Goal: Transaction & Acquisition: Purchase product/service

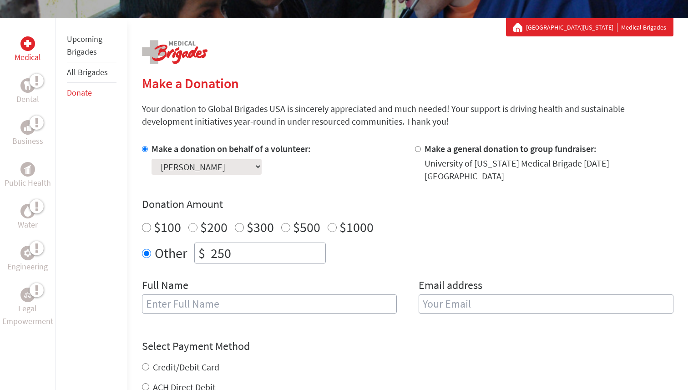
scroll to position [153, 0]
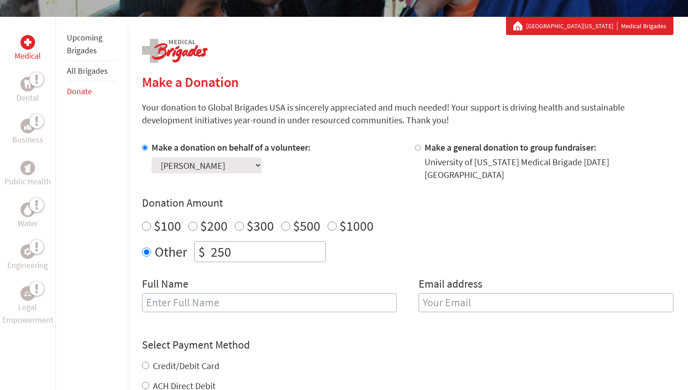
click at [269, 268] on div "Make a donation on behalf of a volunteer: Select a volunteer... [PERSON_NAME] […" at bounding box center [407, 232] width 531 height 182
click at [236, 166] on select "Select a volunteer... [PERSON_NAME] [PERSON_NAME] [PERSON_NAME] Bella Core [PER…" at bounding box center [207, 165] width 110 height 16
click at [152, 157] on select "Select a volunteer... [PERSON_NAME] [PERSON_NAME] [PERSON_NAME] Bella Core [PER…" at bounding box center [207, 165] width 110 height 16
click at [293, 178] on div "Make a donation on behalf of a volunteer: Select a volunteer... [PERSON_NAME] […" at bounding box center [407, 232] width 531 height 182
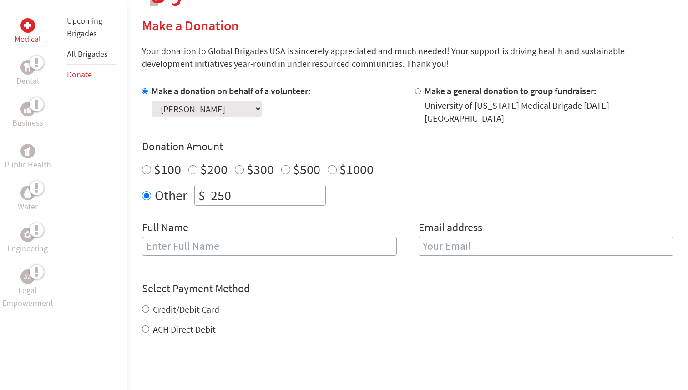
scroll to position [218, 0]
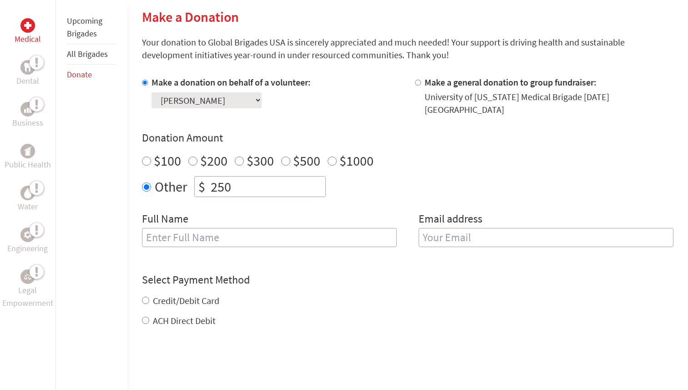
click at [283, 230] on input "text" at bounding box center [269, 237] width 255 height 19
type input "[PERSON_NAME]"
type input "[EMAIL_ADDRESS][DOMAIN_NAME]"
click at [261, 245] on form "Make a donation on behalf of a volunteer: Select a volunteer... [PERSON_NAME] […" at bounding box center [407, 256] width 531 height 361
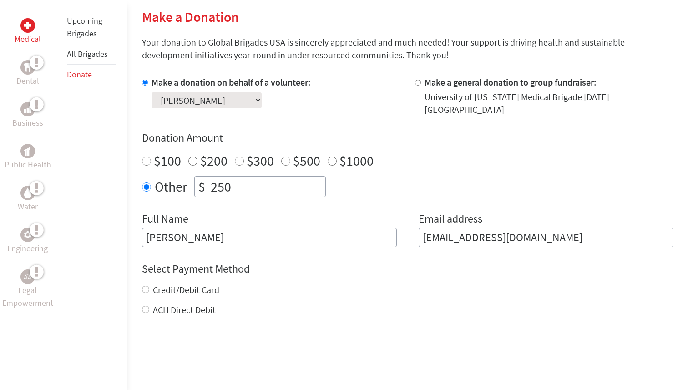
click at [223, 236] on input "[PERSON_NAME]" at bounding box center [269, 237] width 255 height 19
type input "[PERSON_NAME]"
click at [458, 228] on input "[EMAIL_ADDRESS][DOMAIN_NAME]" at bounding box center [546, 237] width 255 height 19
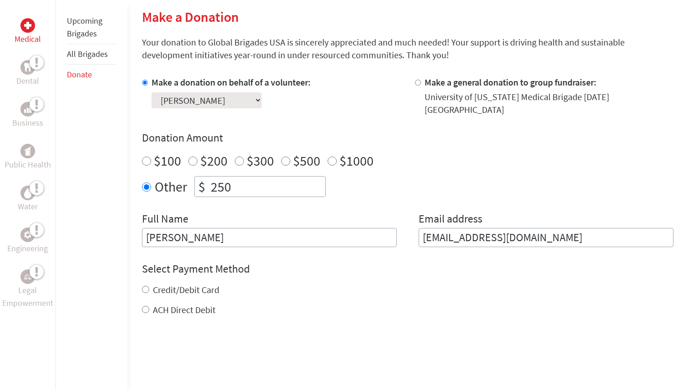
click at [458, 228] on input "[EMAIL_ADDRESS][DOMAIN_NAME]" at bounding box center [546, 237] width 255 height 19
type input "[EMAIL_ADDRESS][DOMAIN_NAME]"
click at [373, 271] on div "Select Payment Method NOTE: American Express is not accepted. Please proceed no…" at bounding box center [407, 289] width 531 height 55
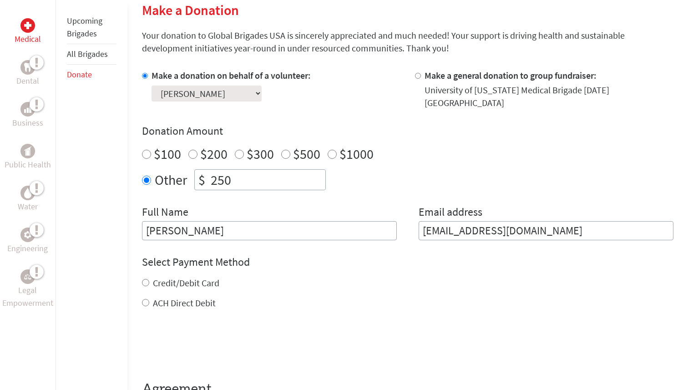
scroll to position [226, 0]
click at [195, 276] on label "Credit/Debit Card" at bounding box center [186, 281] width 66 height 11
click at [149, 278] on input "Credit/Debit Card" at bounding box center [145, 281] width 7 height 7
radio input "true"
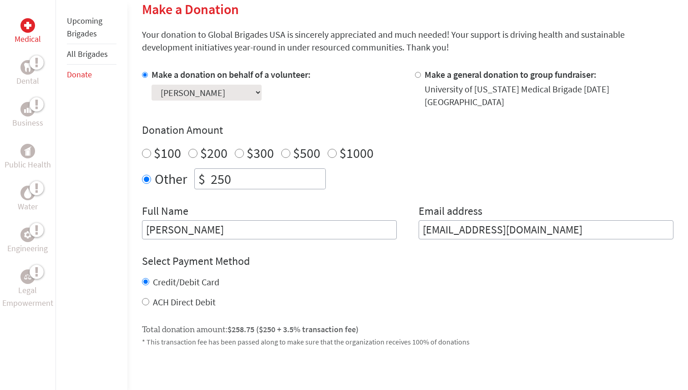
click at [275, 276] on div "Credit/Debit Card" at bounding box center [407, 282] width 531 height 13
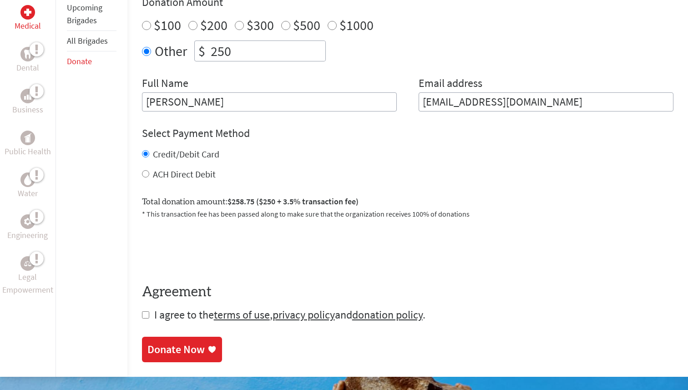
scroll to position [372, 0]
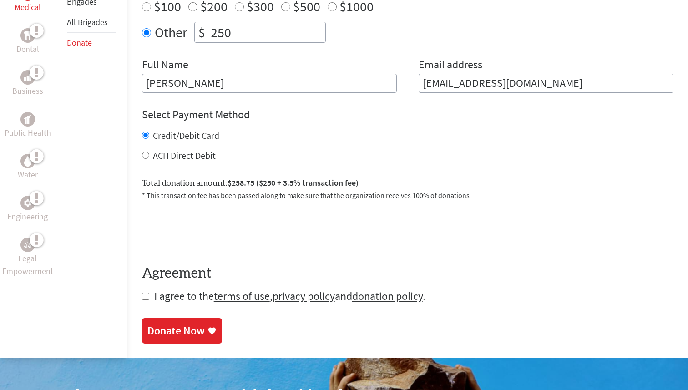
click at [143, 293] on input "checkbox" at bounding box center [145, 296] width 7 height 7
checkbox input "true"
click at [210, 327] on icon at bounding box center [211, 331] width 9 height 9
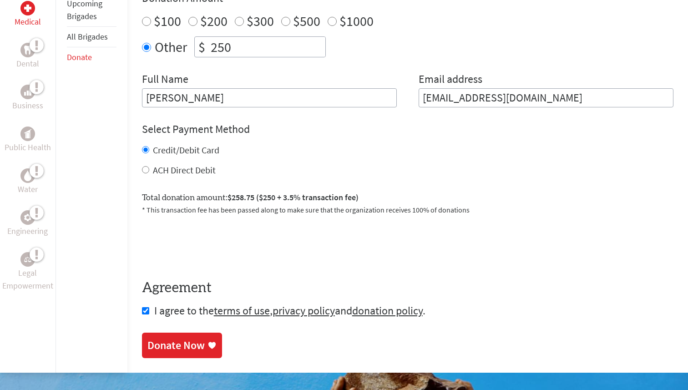
scroll to position [425, 0]
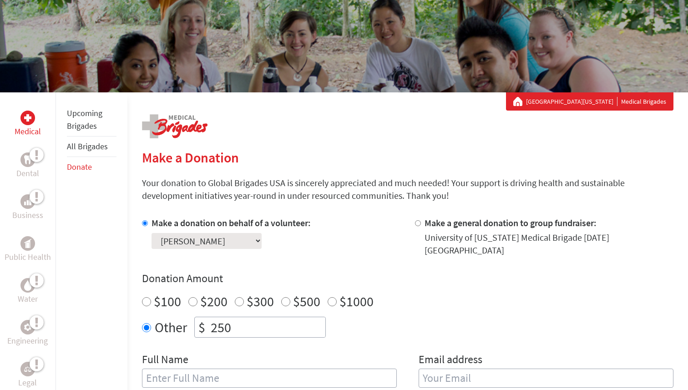
click at [172, 369] on input "text" at bounding box center [269, 378] width 255 height 19
type input "[PERSON_NAME]"
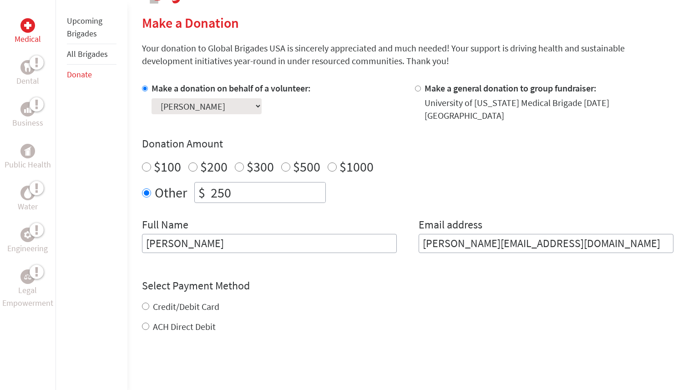
scroll to position [213, 0]
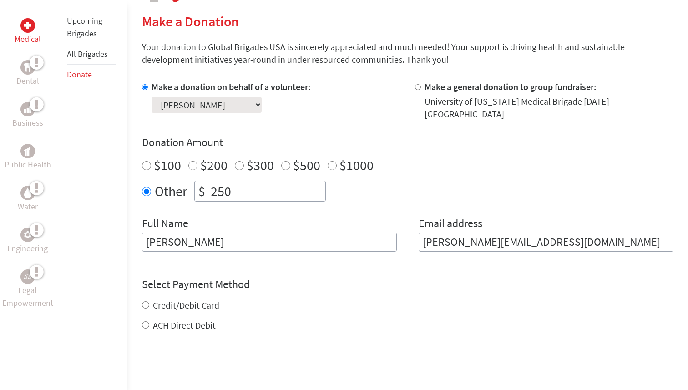
type input "[PERSON_NAME][EMAIL_ADDRESS][DOMAIN_NAME]"
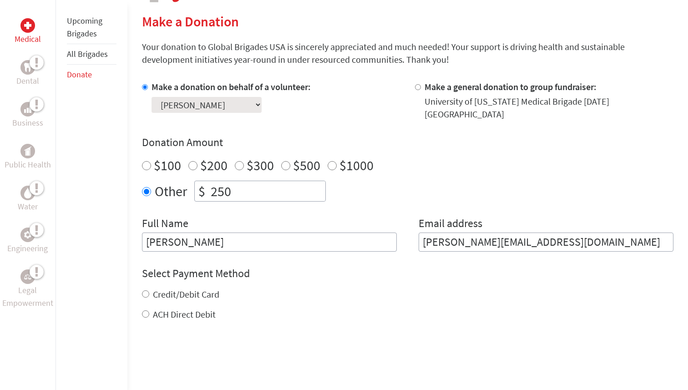
click at [144, 299] on div "Credit/Debit Card ACH Direct Debit" at bounding box center [407, 304] width 531 height 33
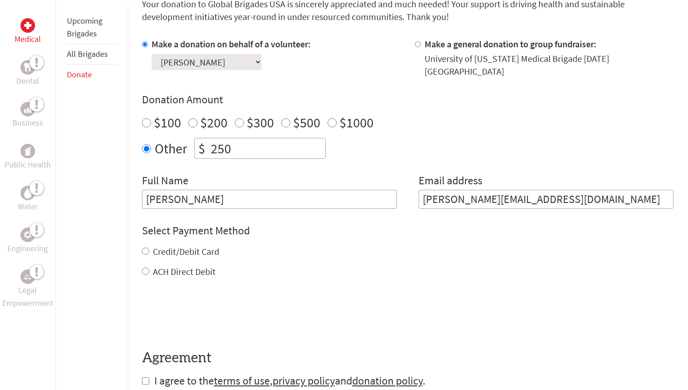
scroll to position [266, 0]
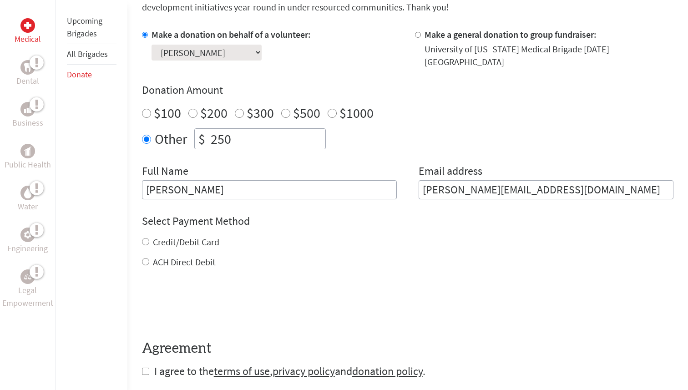
click at [144, 238] on input "Credit/Debit Card" at bounding box center [145, 241] width 7 height 7
radio input "true"
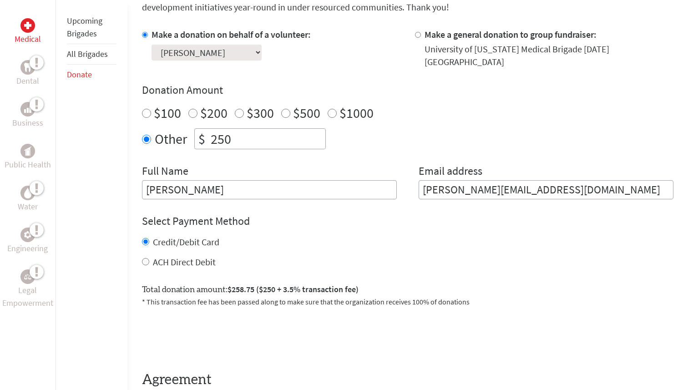
scroll to position [348, 0]
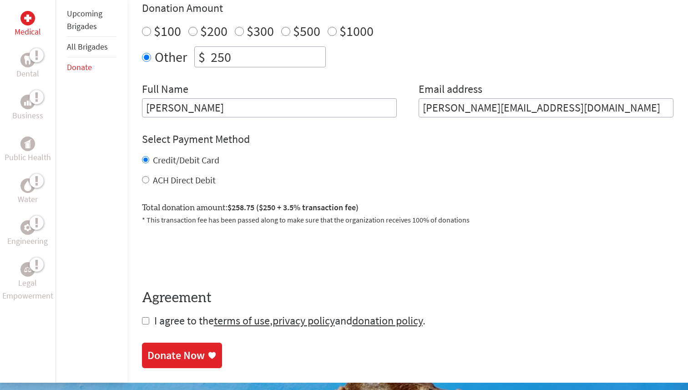
click at [143, 317] on input "checkbox" at bounding box center [145, 320] width 7 height 7
checkbox input "true"
click at [160, 344] on link "Donate Now" at bounding box center [182, 356] width 80 height 25
